Goal: Task Accomplishment & Management: Complete application form

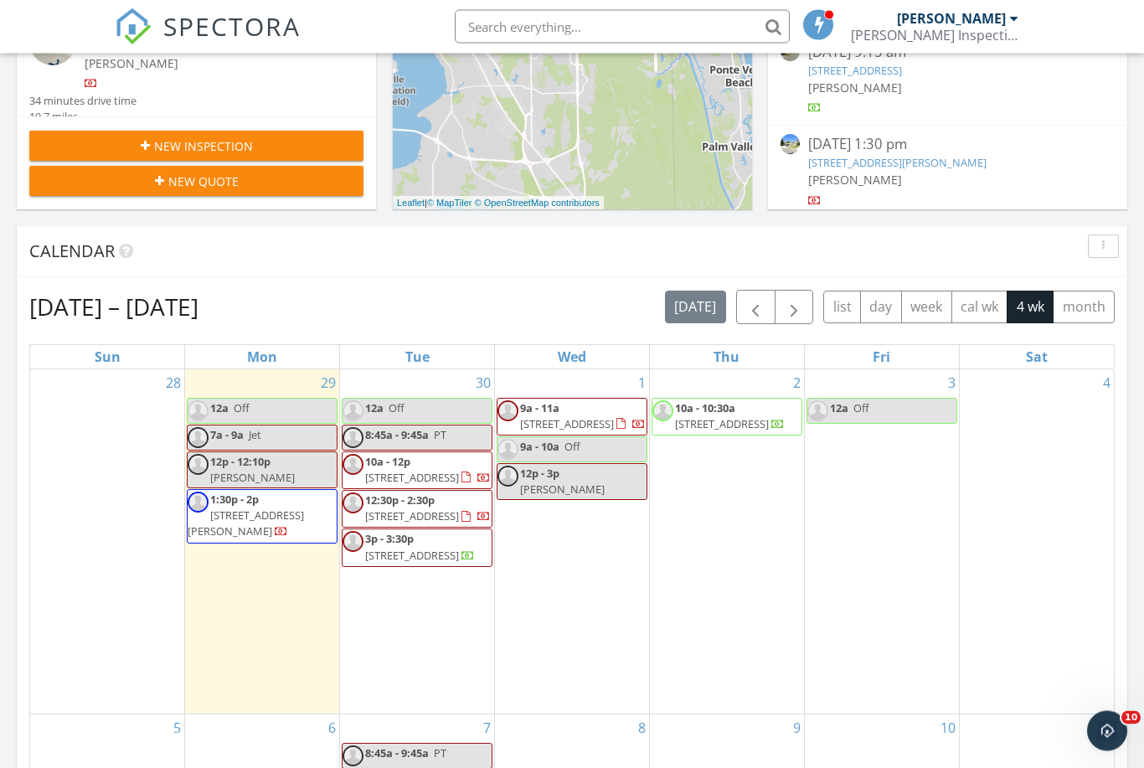
click at [209, 138] on span "New Inspection" at bounding box center [203, 147] width 99 height 18
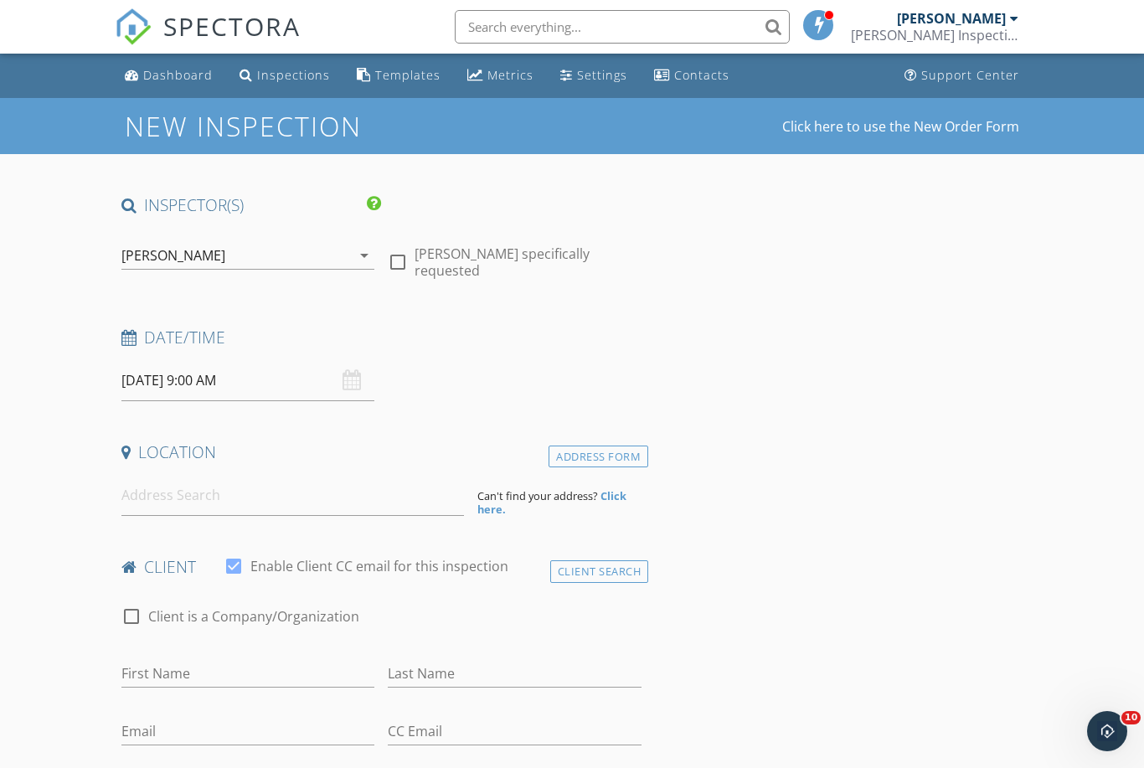
click at [270, 258] on div "[PERSON_NAME]" at bounding box center [236, 255] width 230 height 27
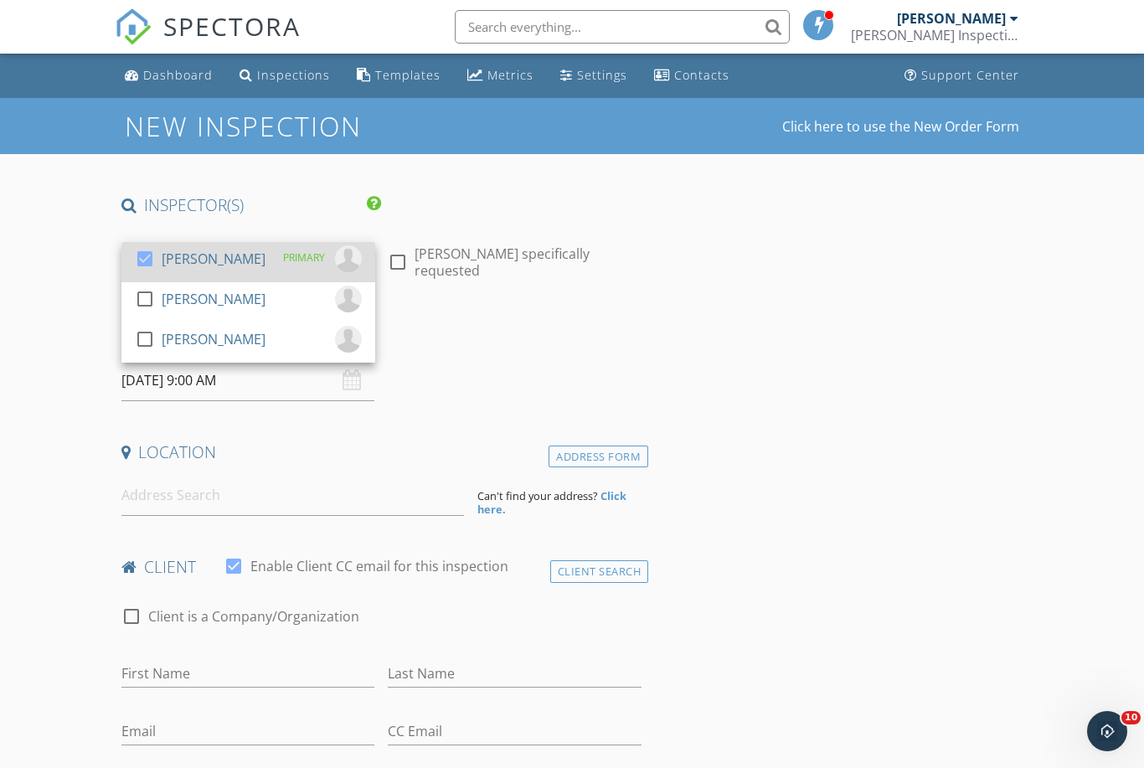
click at [188, 266] on div "[PERSON_NAME]" at bounding box center [214, 258] width 104 height 27
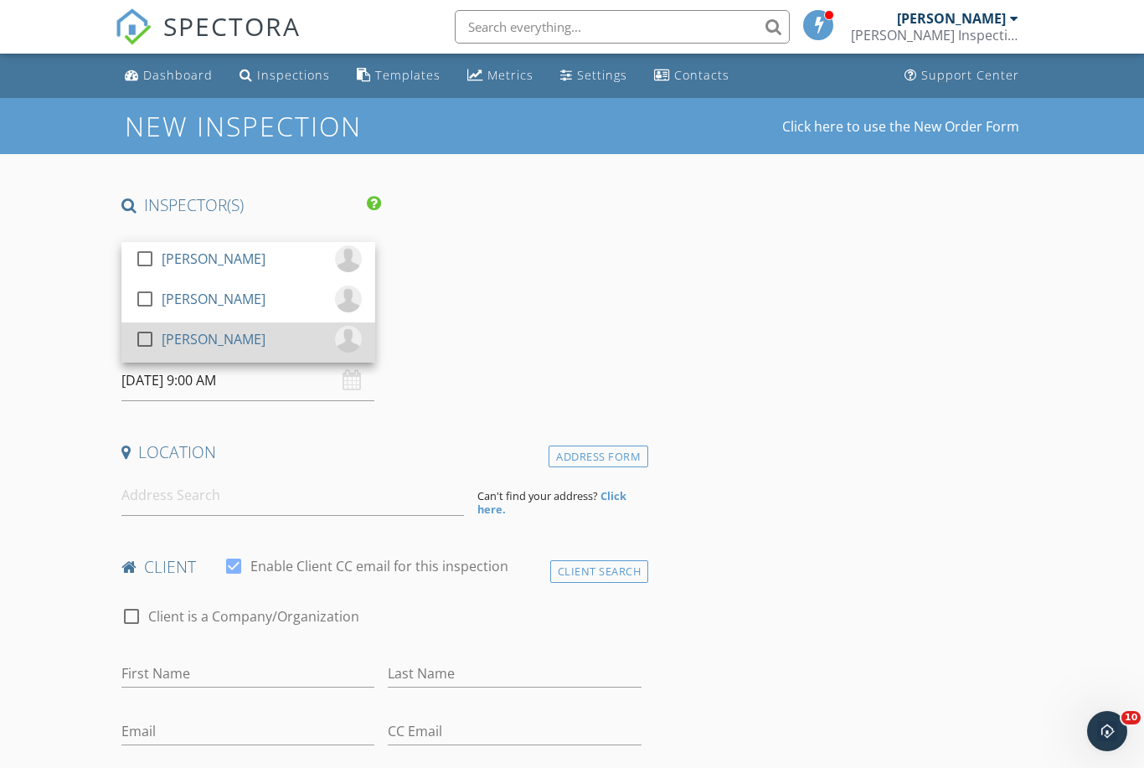
click at [144, 322] on link "check_box_outline_blank [PERSON_NAME]" at bounding box center [248, 342] width 254 height 40
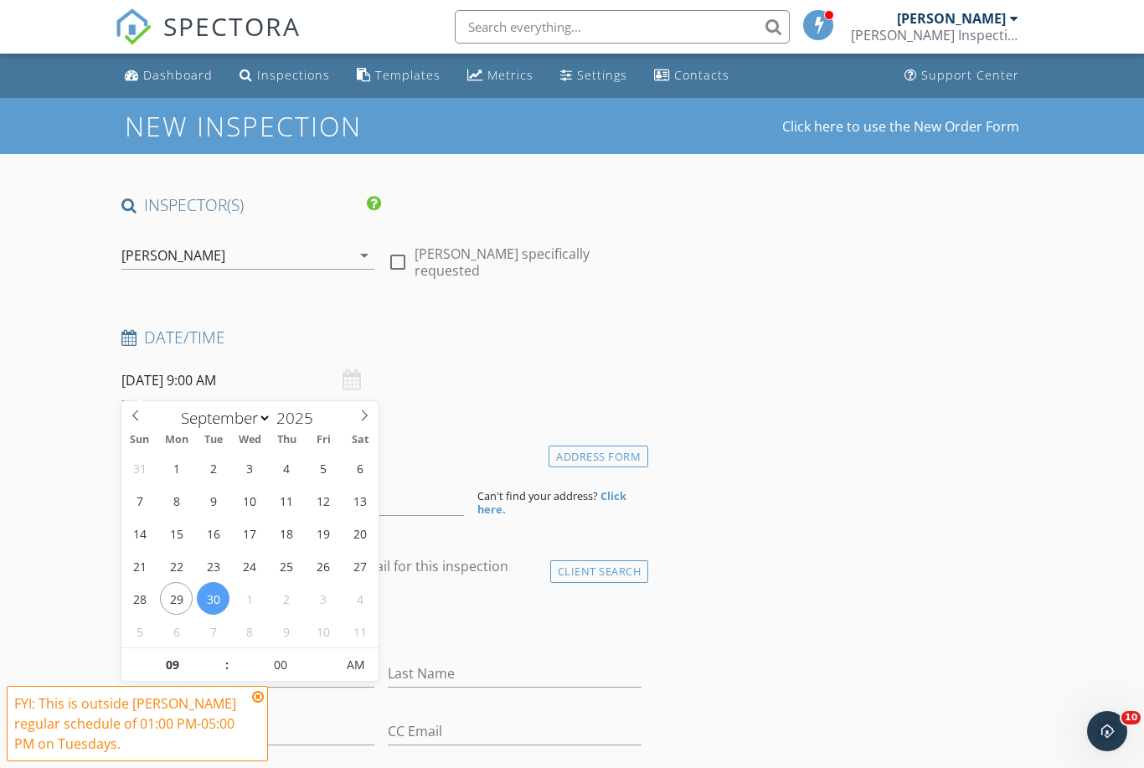
click at [199, 360] on input "[DATE] 9:00 AM" at bounding box center [248, 380] width 254 height 41
select select "9"
type input "[DATE] 9:00 AM"
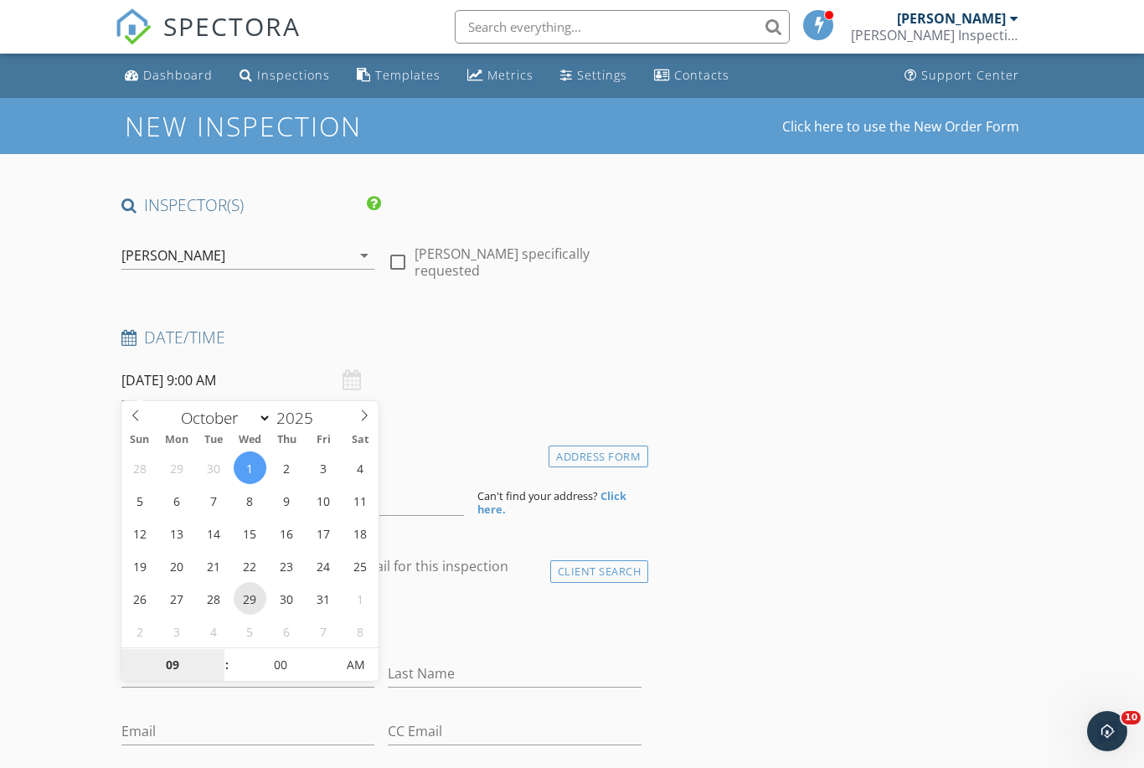
drag, startPoint x: 251, startPoint y: 597, endPoint x: 245, endPoint y: 606, distance: 10.2
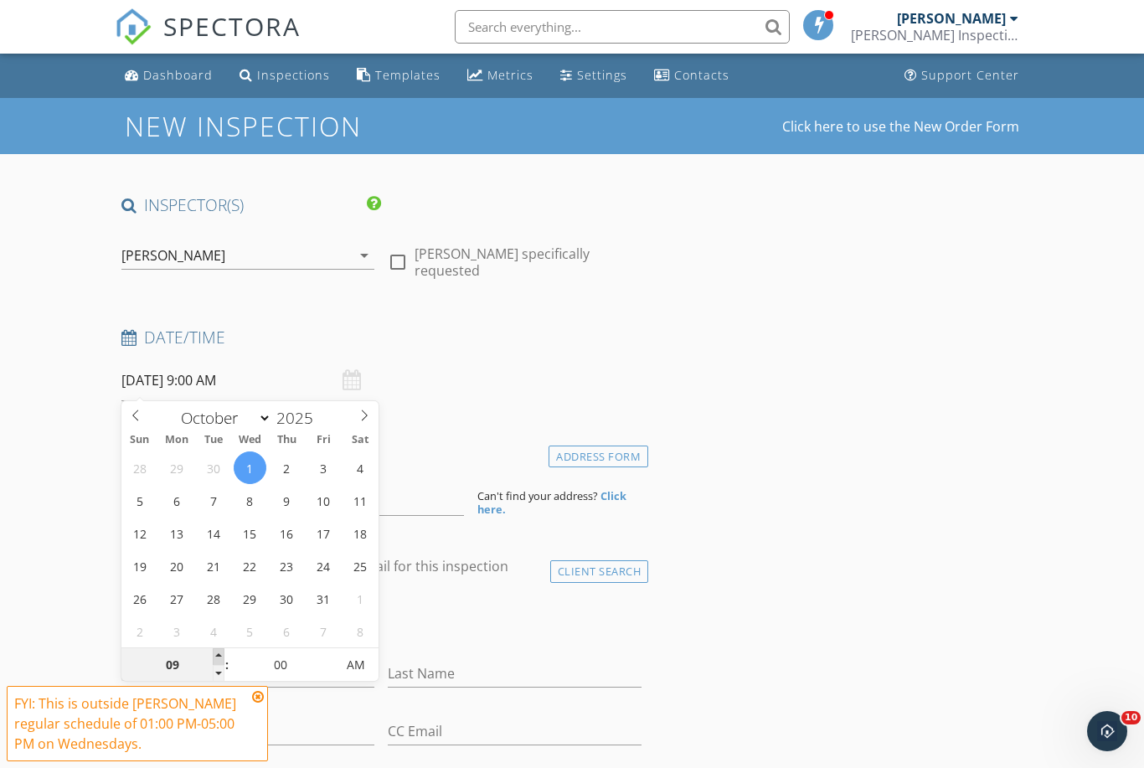
type input "10"
type input "[DATE] 10:00 AM"
click at [218, 657] on span at bounding box center [219, 656] width 12 height 17
type input "11"
type input "[DATE] 11:00 AM"
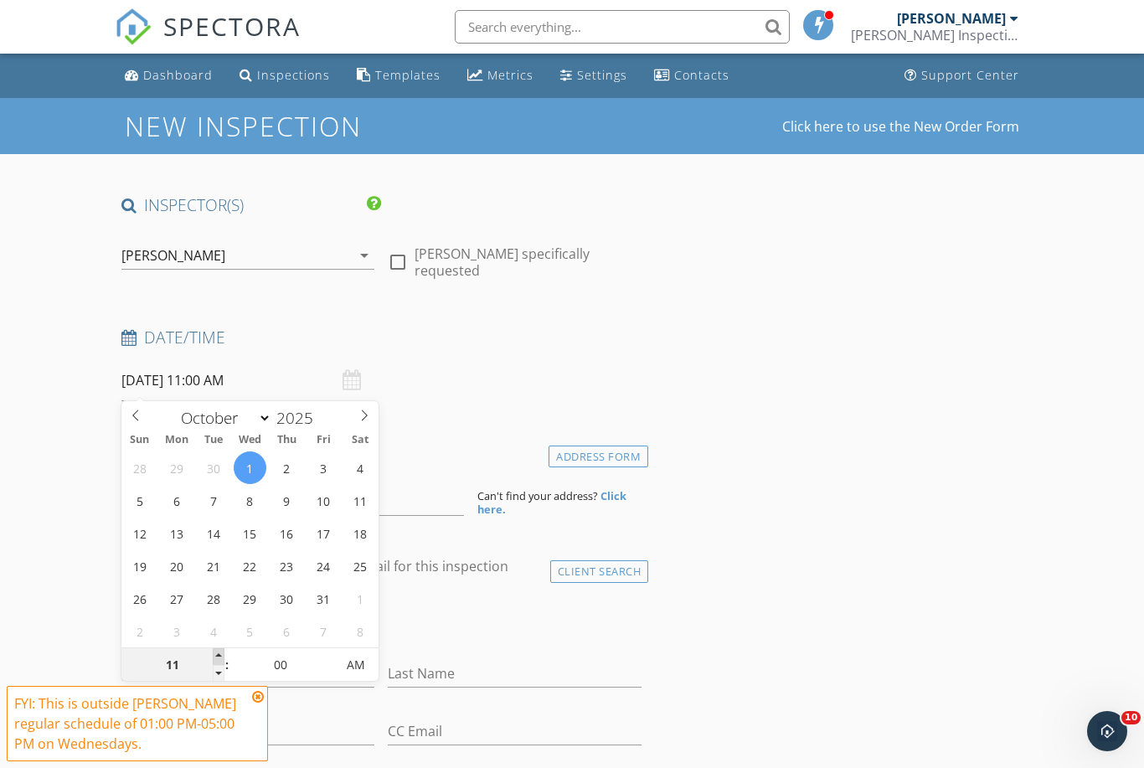
click at [218, 657] on span at bounding box center [219, 656] width 12 height 17
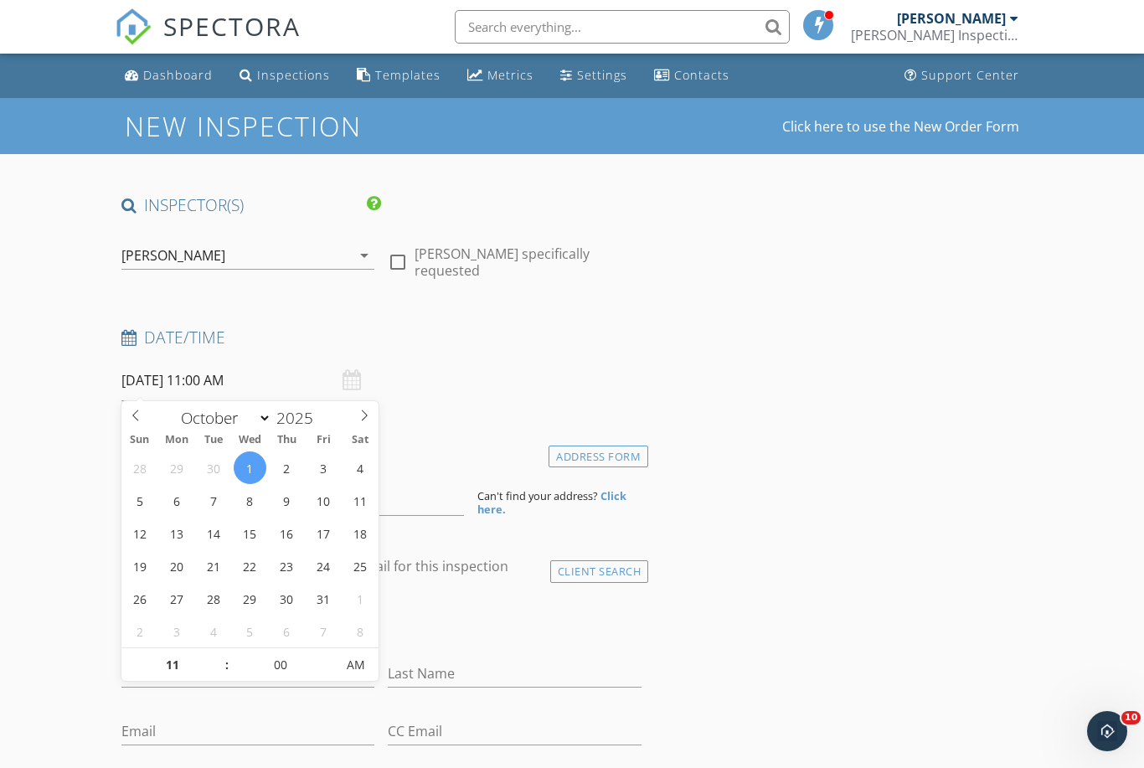
click at [519, 349] on div "Date/Time" at bounding box center [382, 344] width 534 height 34
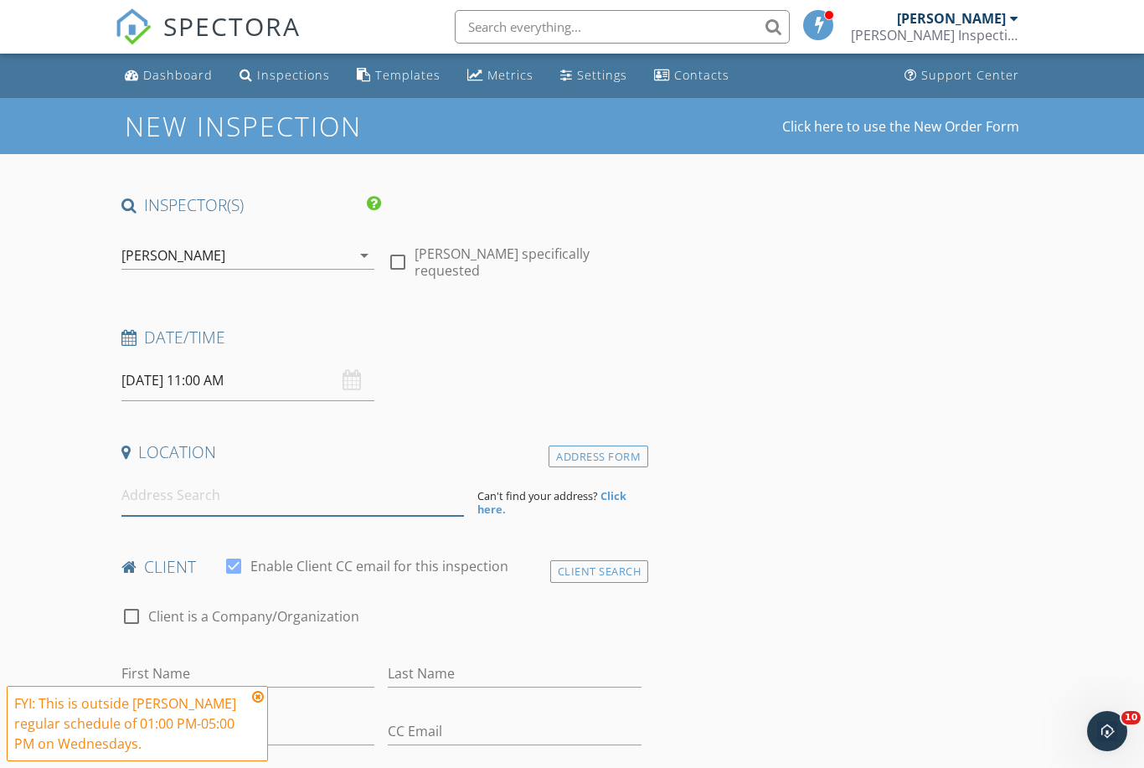
click at [423, 492] on input at bounding box center [292, 495] width 343 height 41
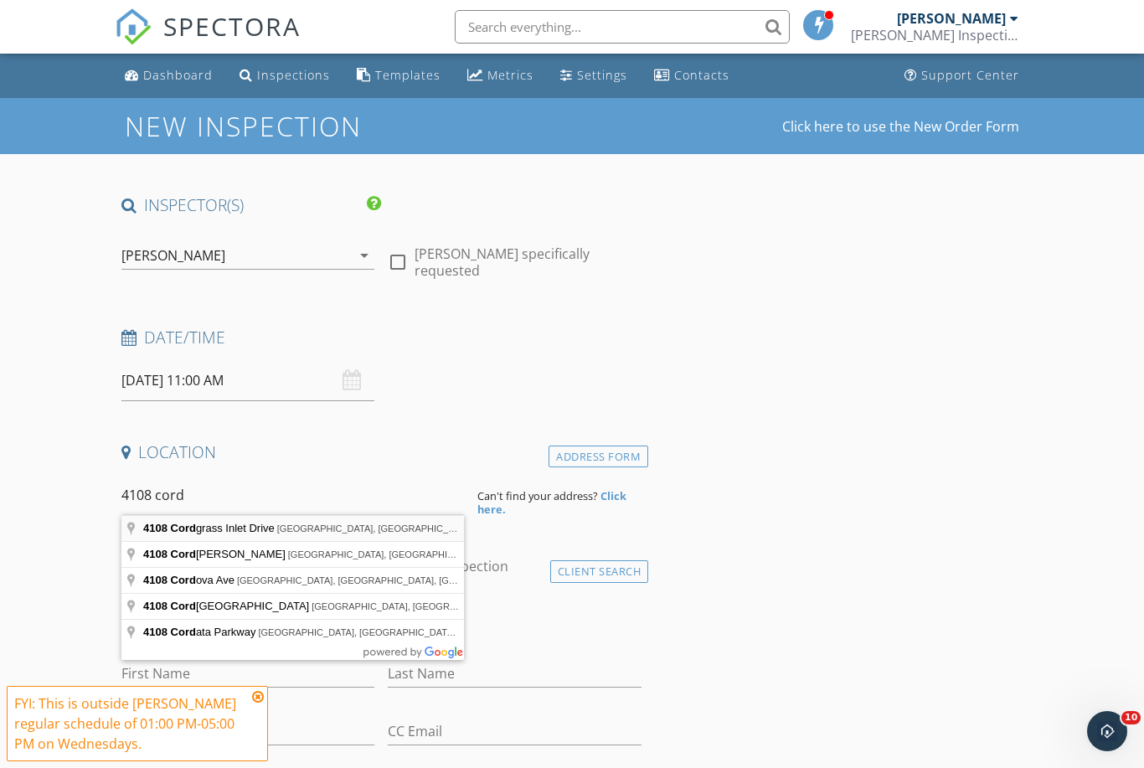
type input "[STREET_ADDRESS]"
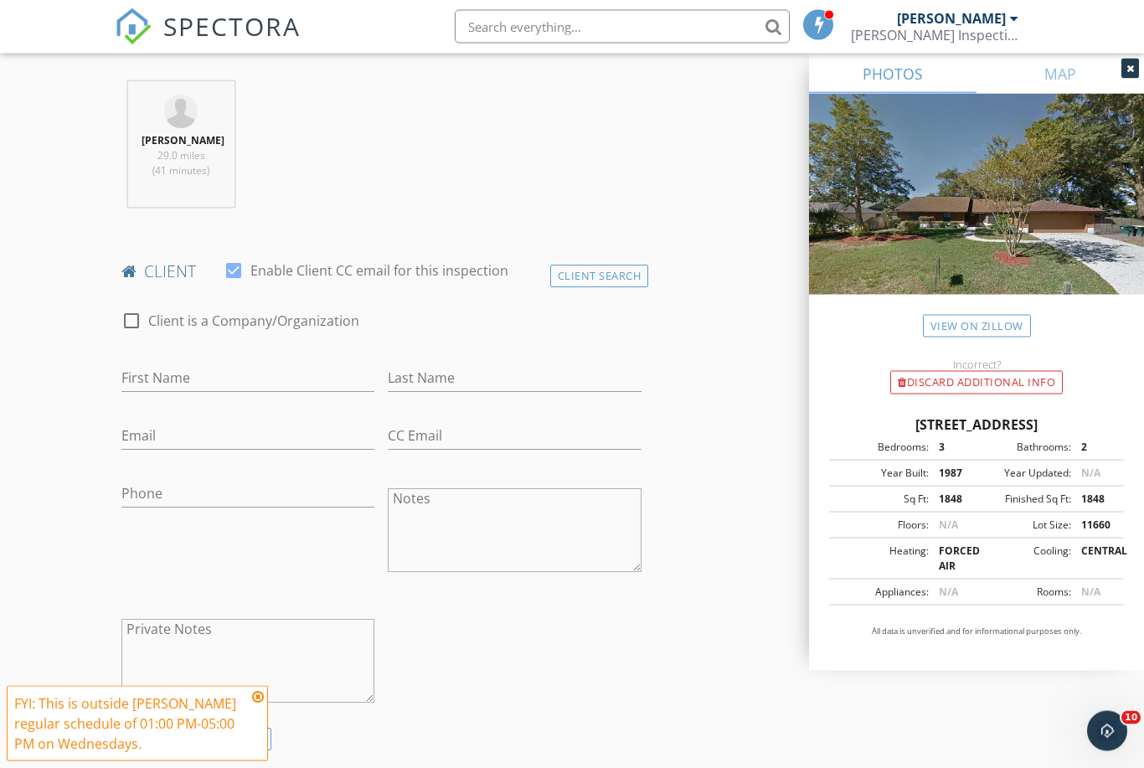
scroll to position [657, 0]
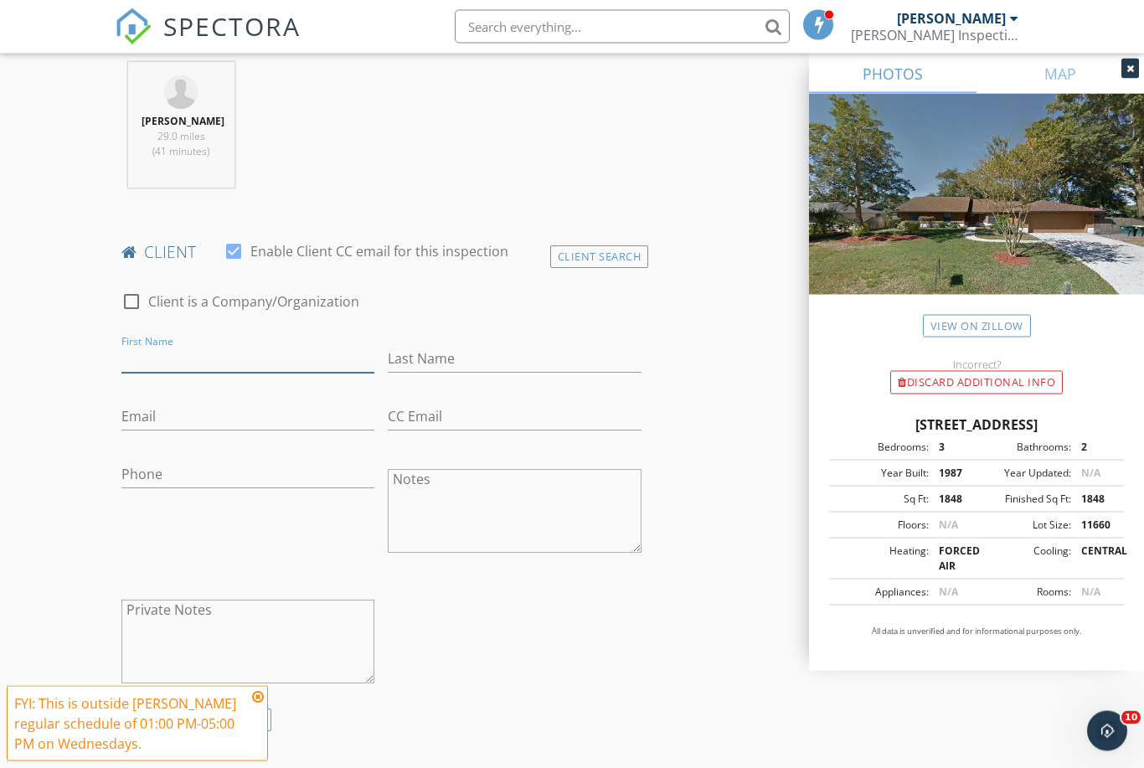
click at [218, 364] on input "First Name" at bounding box center [248, 360] width 254 height 28
type input "[PERSON_NAME]"
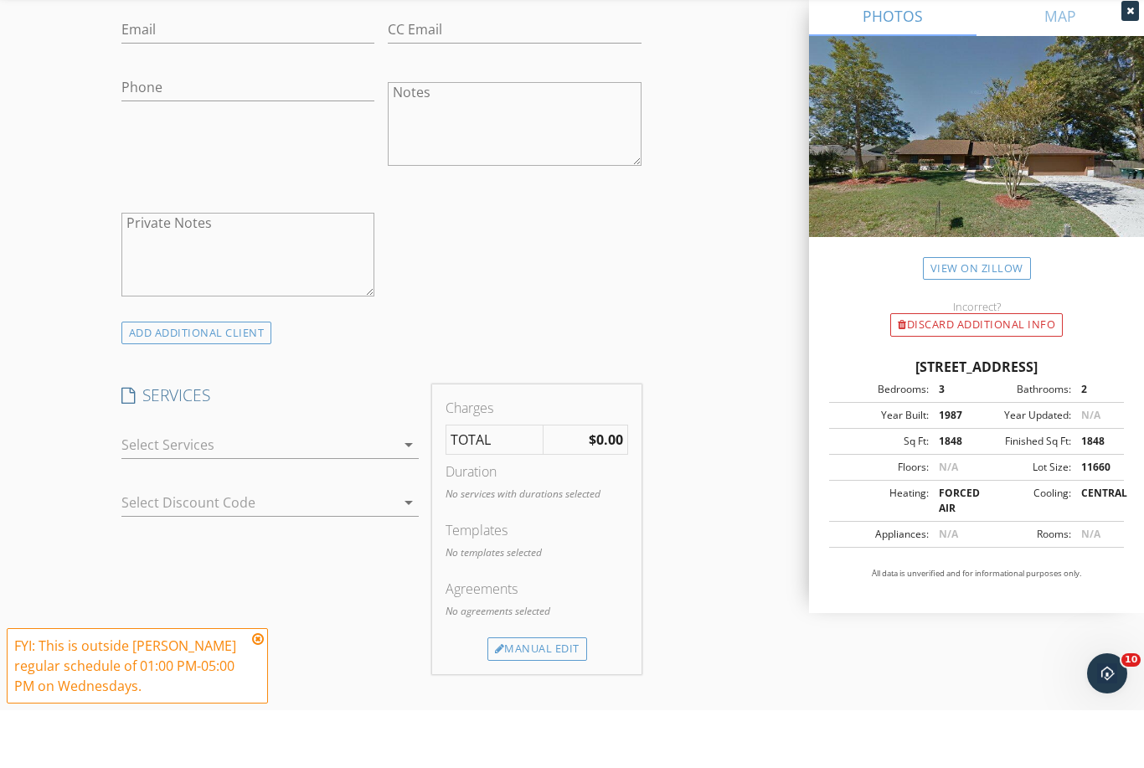
scroll to position [993, 0]
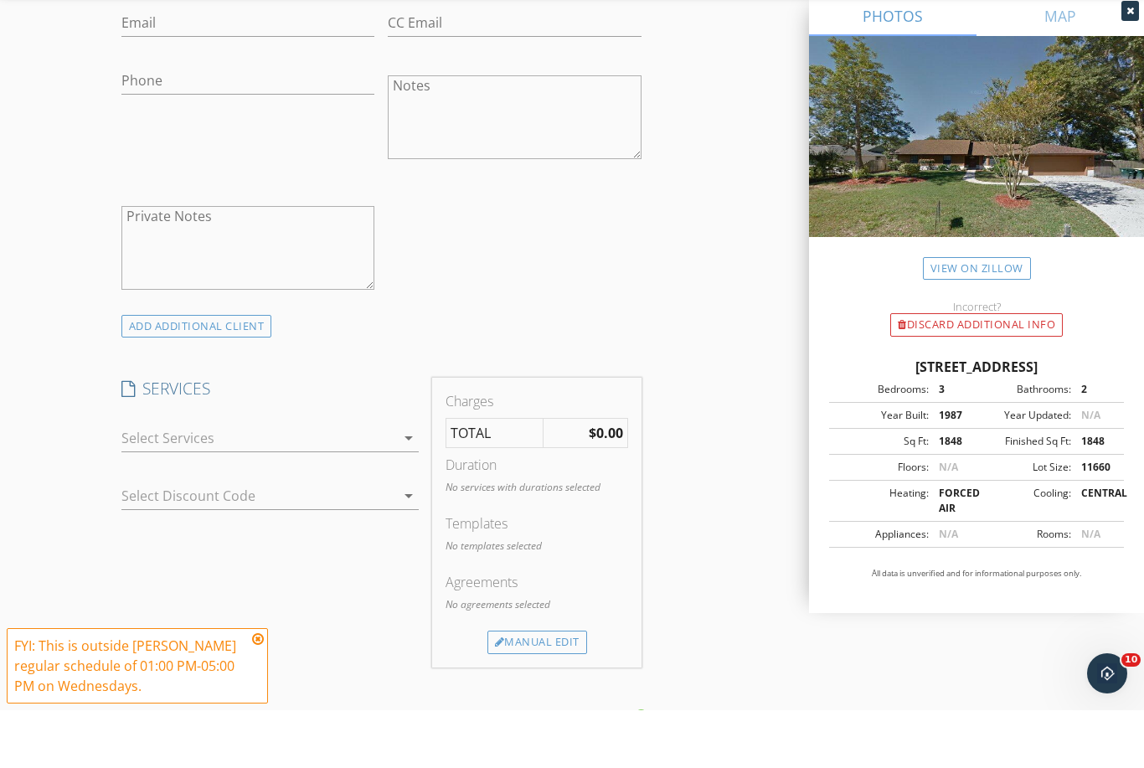
type input "[PERSON_NAME]"
click at [298, 482] on div at bounding box center [258, 495] width 275 height 27
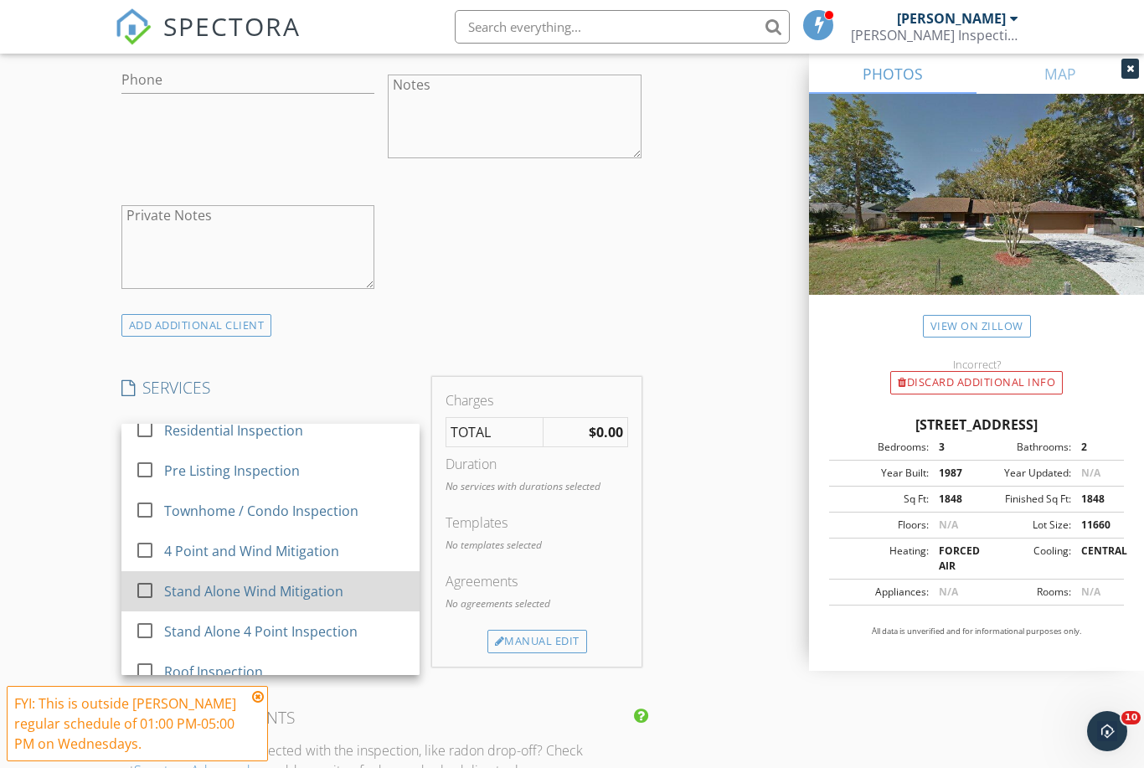
scroll to position [18, 0]
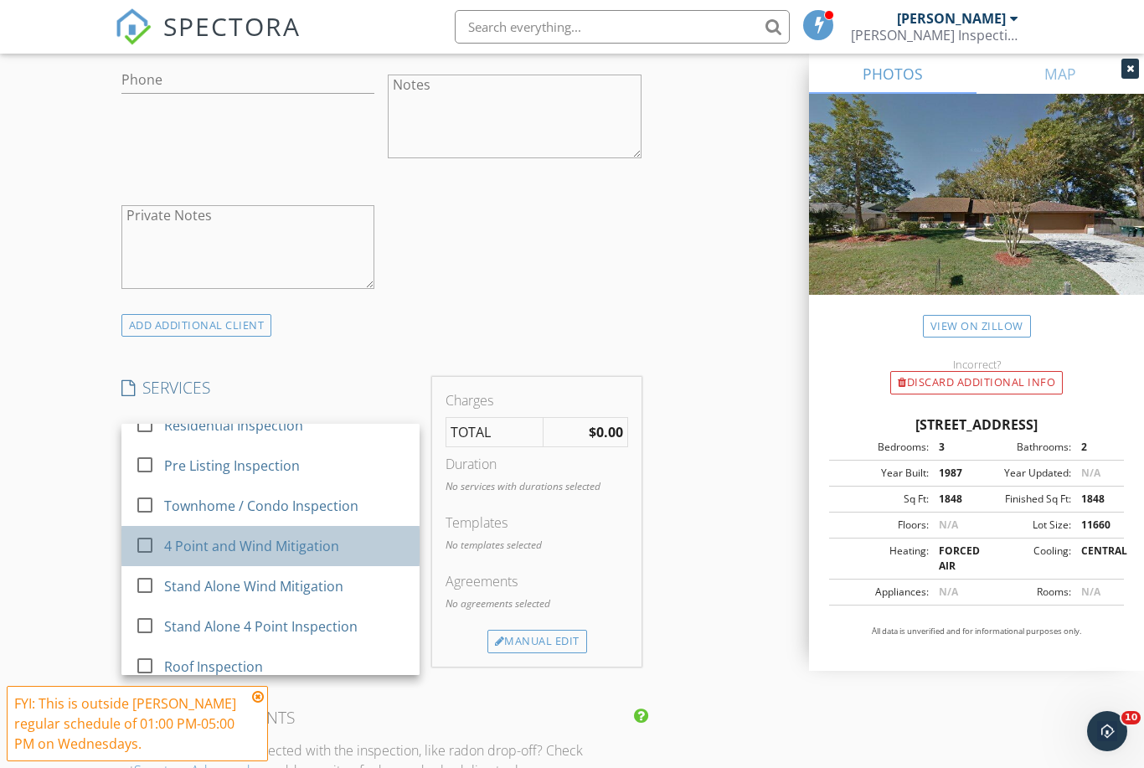
click at [308, 563] on div "4 Point and Wind Mitigation" at bounding box center [285, 546] width 242 height 34
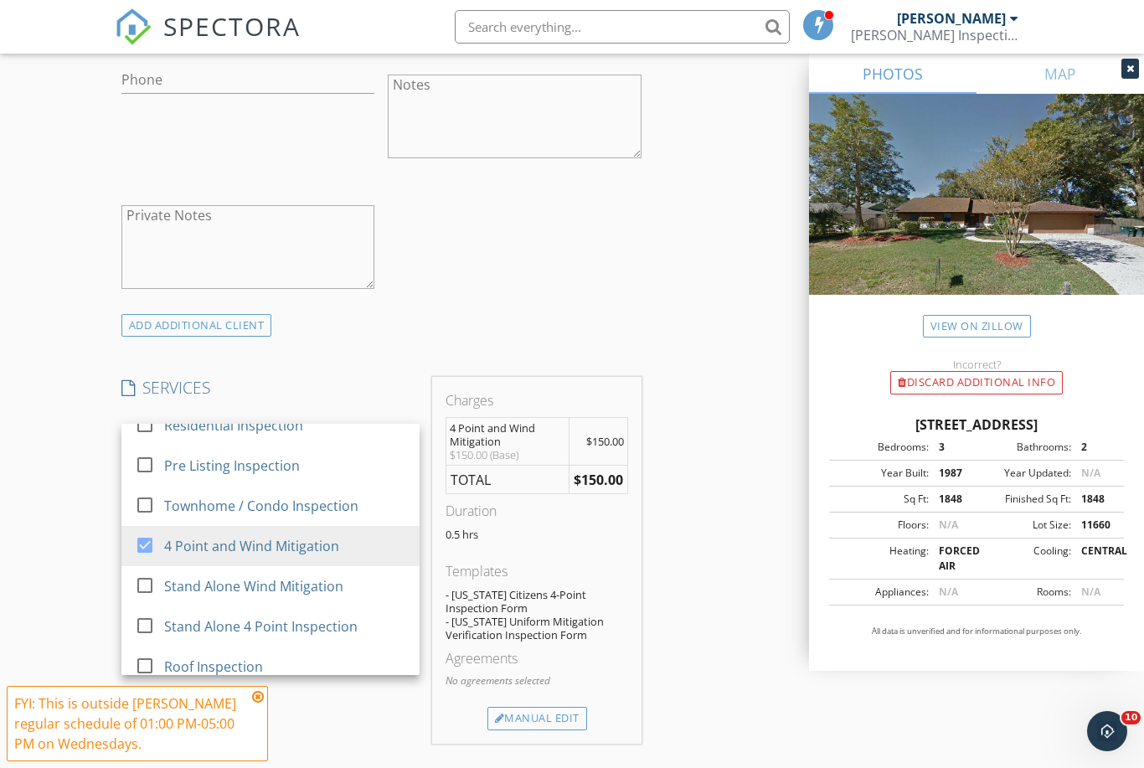
click at [633, 560] on div "Charges 4 Point and Wind Mitigation $150.00 (Base) $150.00 TOTAL $150.00 Durati…" at bounding box center [536, 560] width 209 height 367
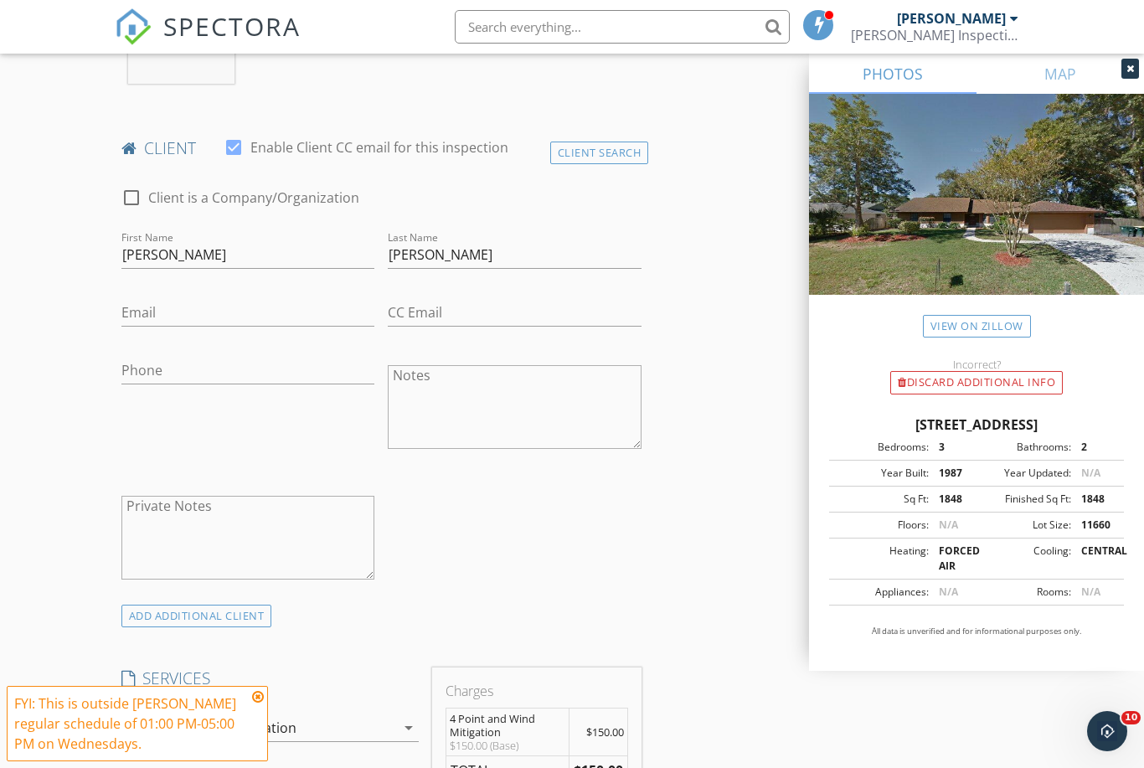
scroll to position [761, 0]
click at [287, 383] on input "Phone" at bounding box center [248, 372] width 254 height 28
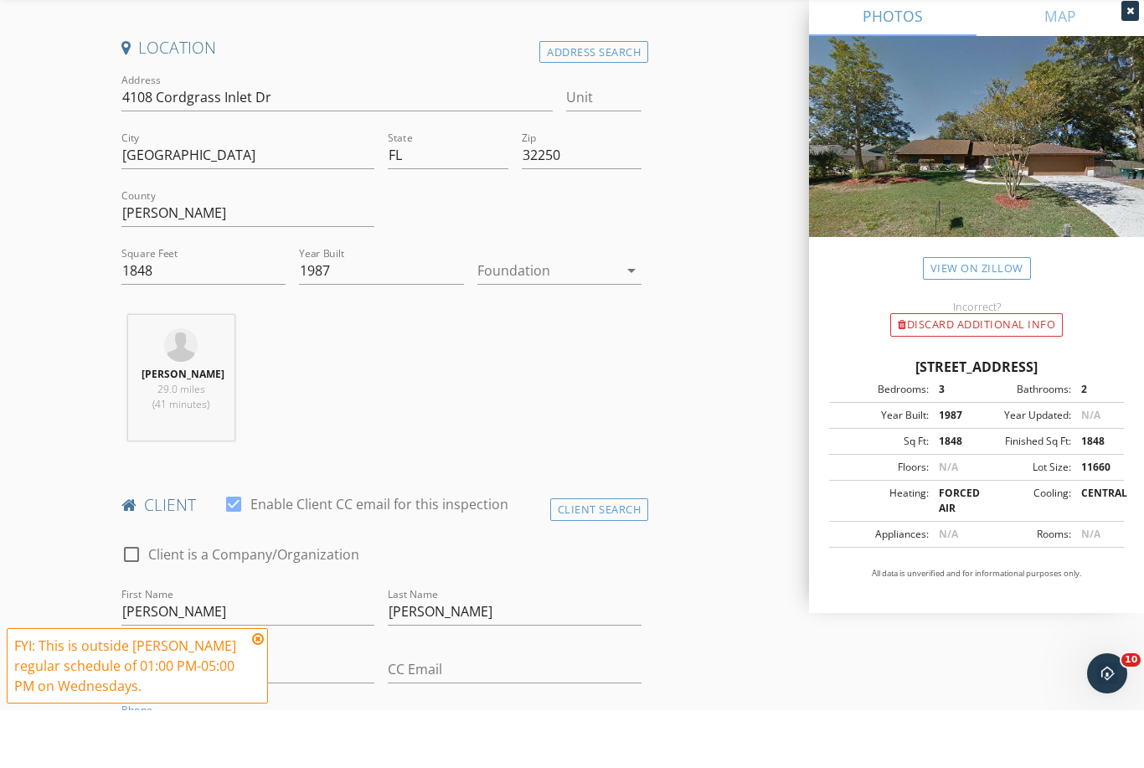
scroll to position [384, 0]
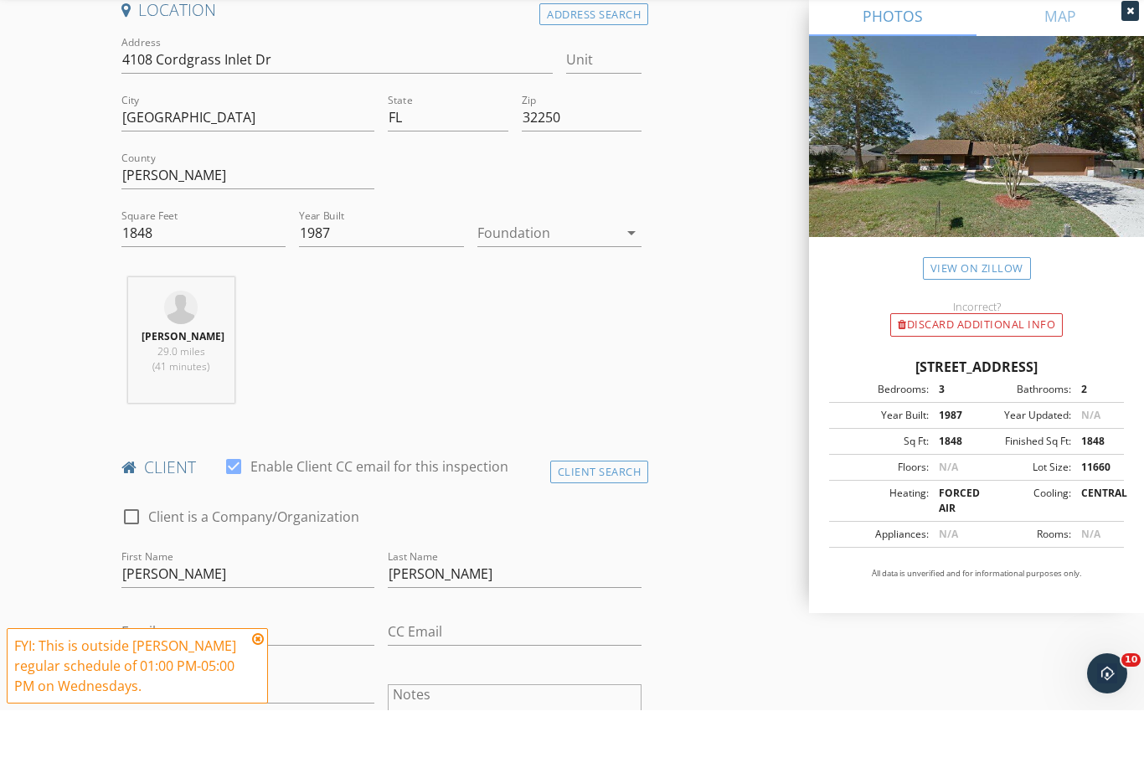
click at [252, 692] on icon at bounding box center [258, 696] width 12 height 13
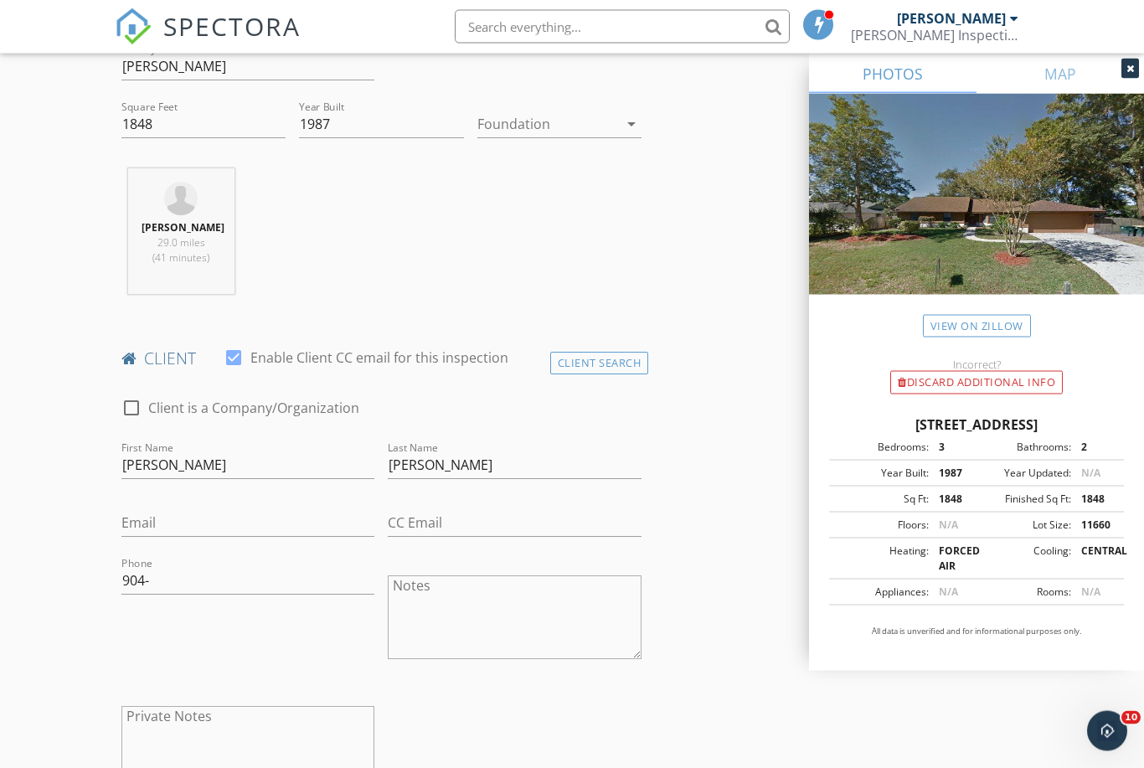
scroll to position [553, 0]
click at [200, 592] on input "904-" at bounding box center [248, 579] width 254 height 28
type input "[PHONE_NUMBER]"
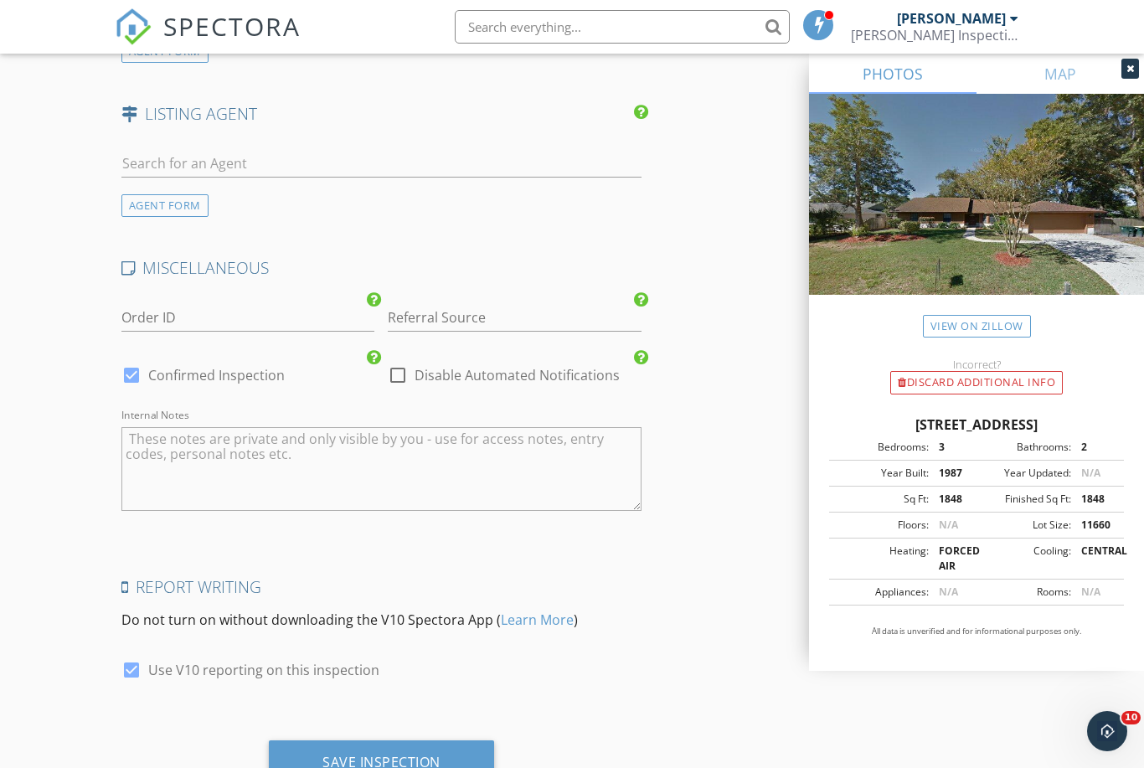
scroll to position [2245, 0]
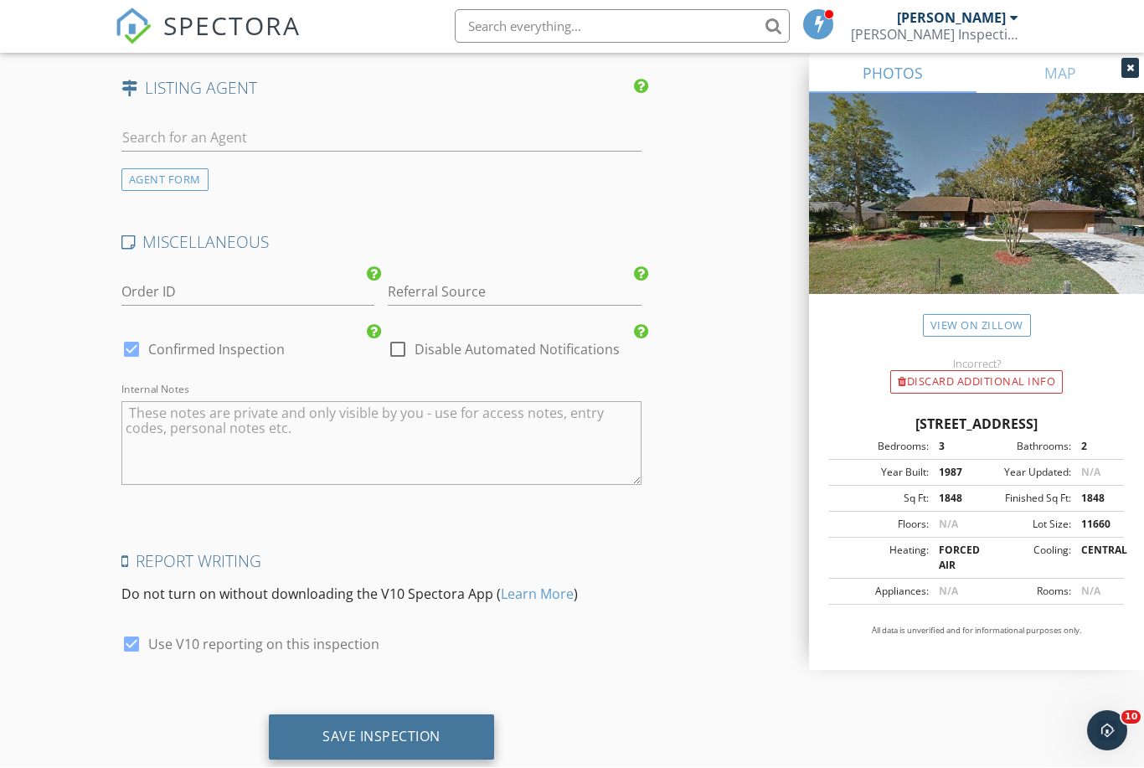
click at [380, 738] on div "Save Inspection" at bounding box center [381, 737] width 118 height 17
